Goal: Browse casually: Explore the website without a specific task or goal

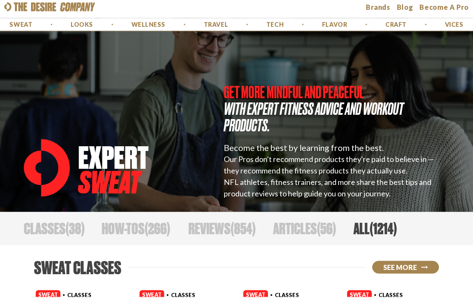
scroll to position [5, 0]
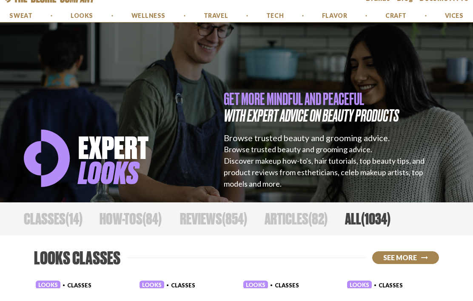
scroll to position [14, 0]
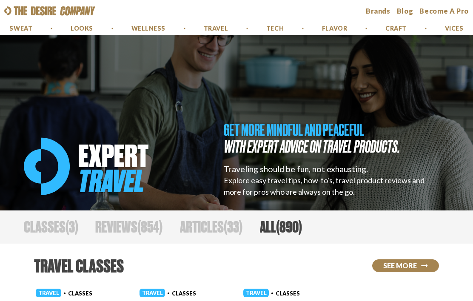
scroll to position [5, 0]
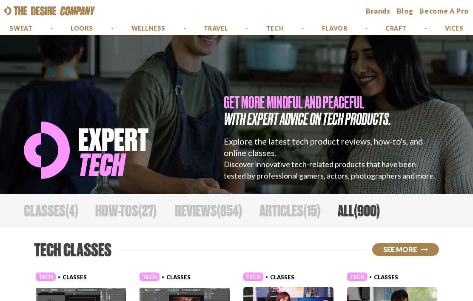
scroll to position [21, 0]
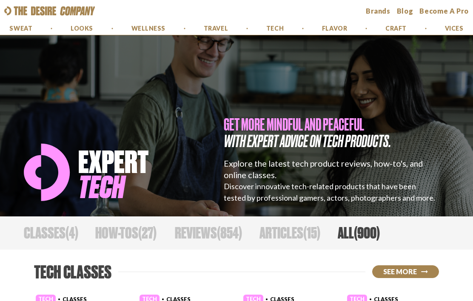
scroll to position [22, 0]
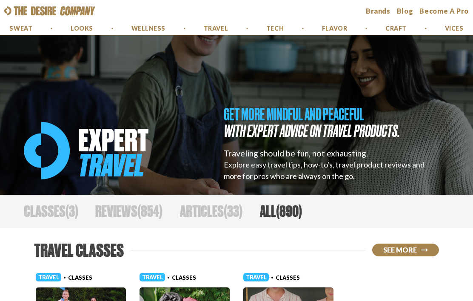
scroll to position [5, 0]
